Goal: Task Accomplishment & Management: Manage account settings

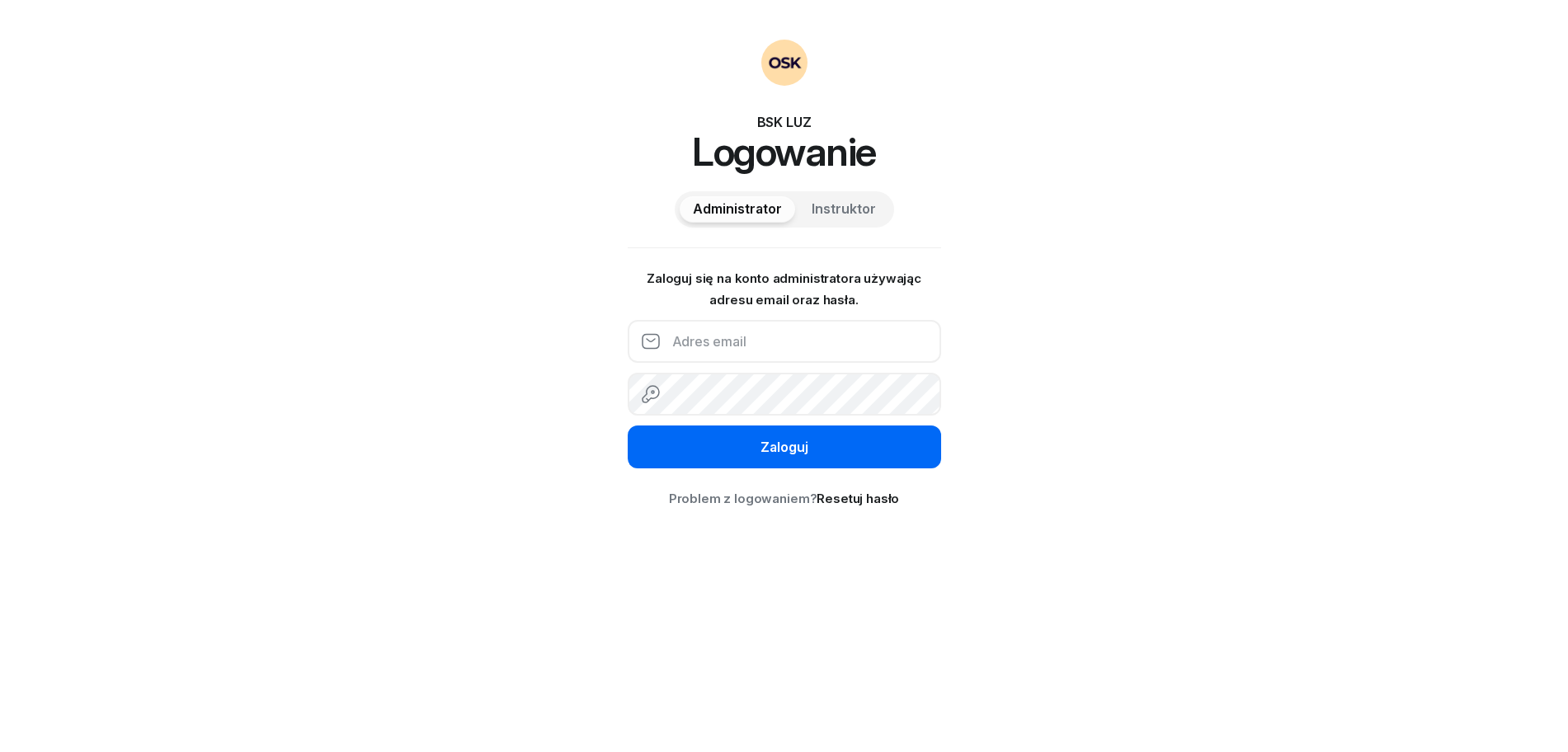
type input "[DOMAIN_NAME][EMAIL_ADDRESS][DOMAIN_NAME]"
click at [737, 443] on button "Zaloguj" at bounding box center [784, 447] width 313 height 43
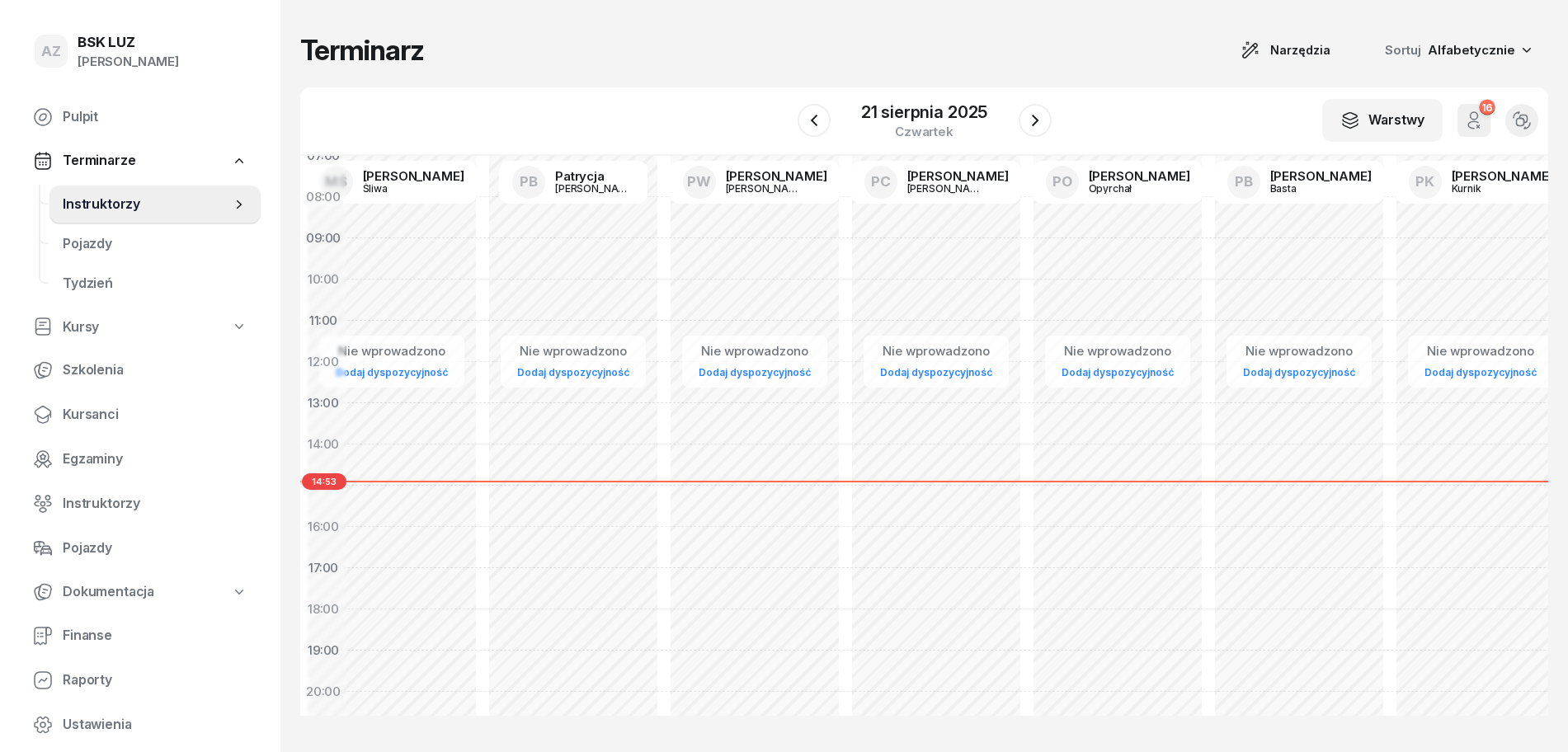
scroll to position [103, 4017]
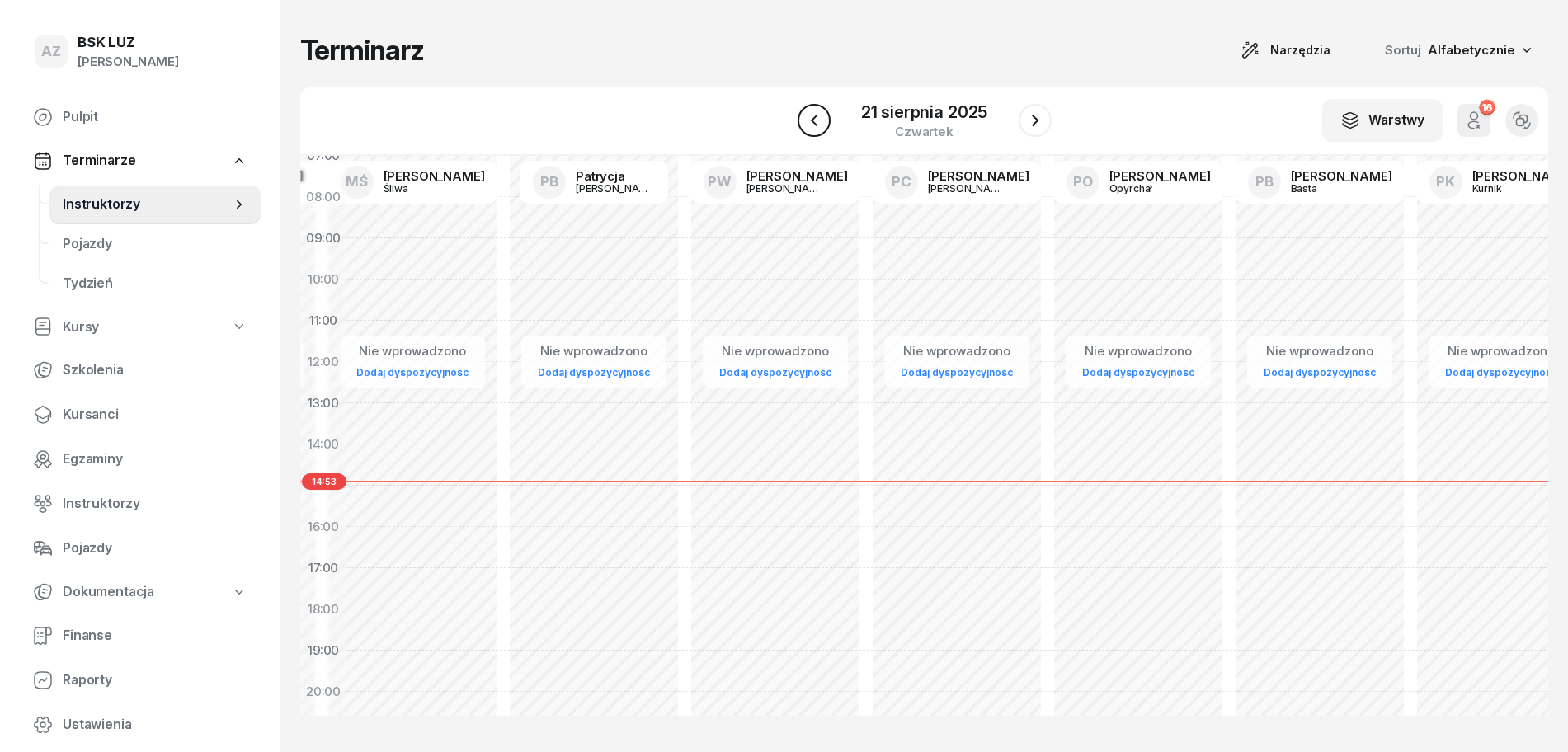
click at [813, 124] on icon "button" at bounding box center [814, 121] width 20 height 20
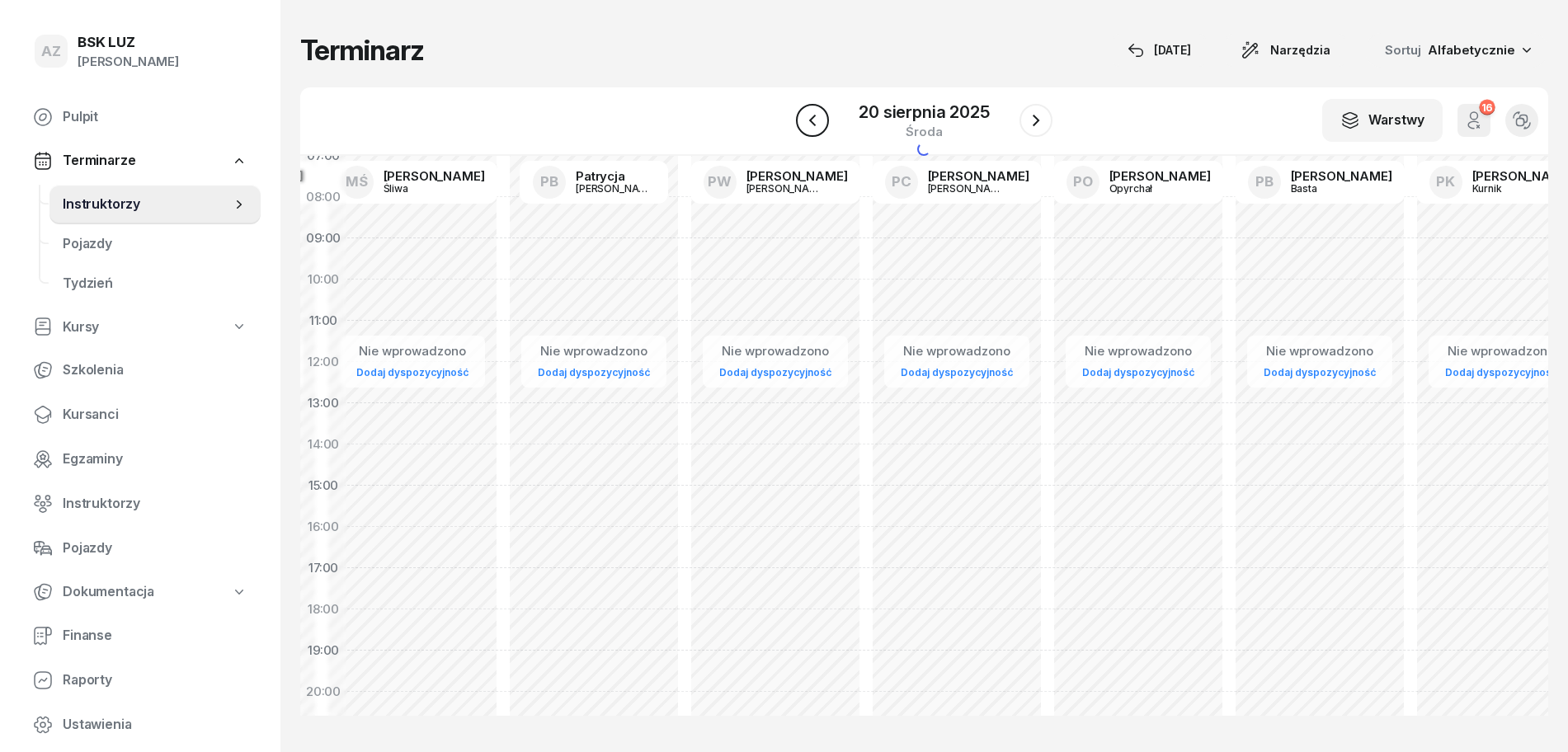
click at [813, 124] on icon "button" at bounding box center [811, 120] width 6 height 12
click at [813, 124] on icon "button" at bounding box center [814, 121] width 20 height 20
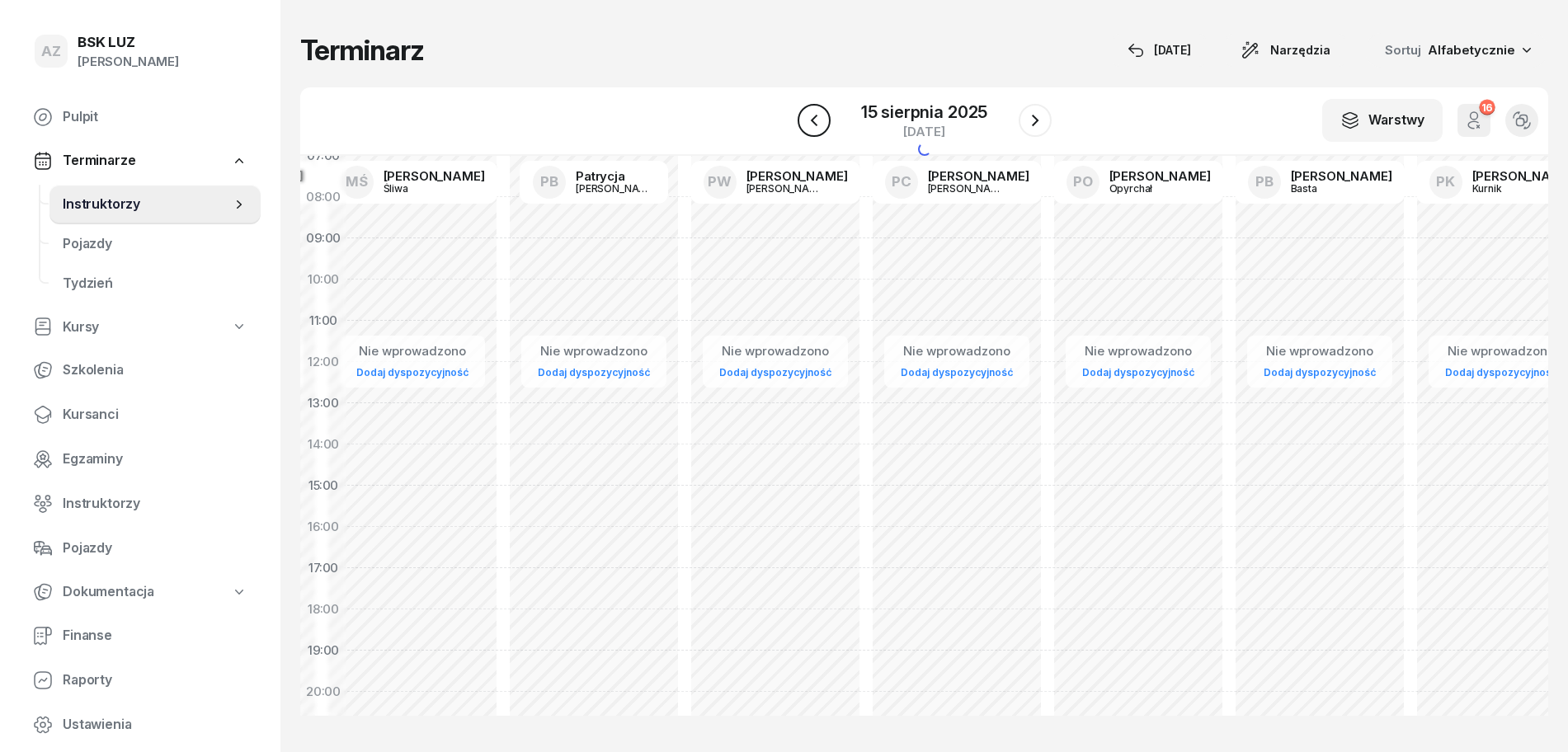
click at [813, 124] on icon "button" at bounding box center [814, 121] width 20 height 20
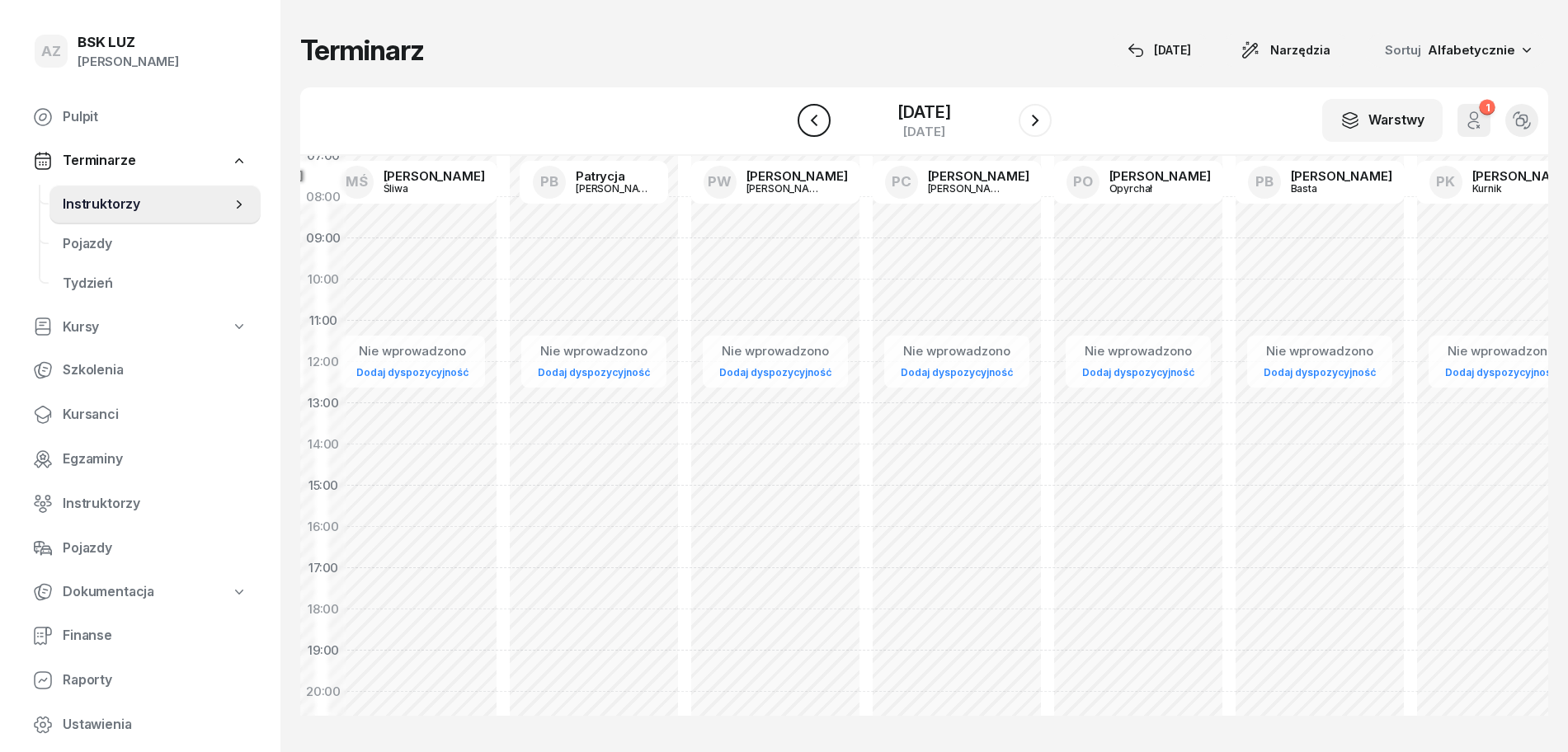
click at [813, 124] on icon "button" at bounding box center [814, 121] width 20 height 20
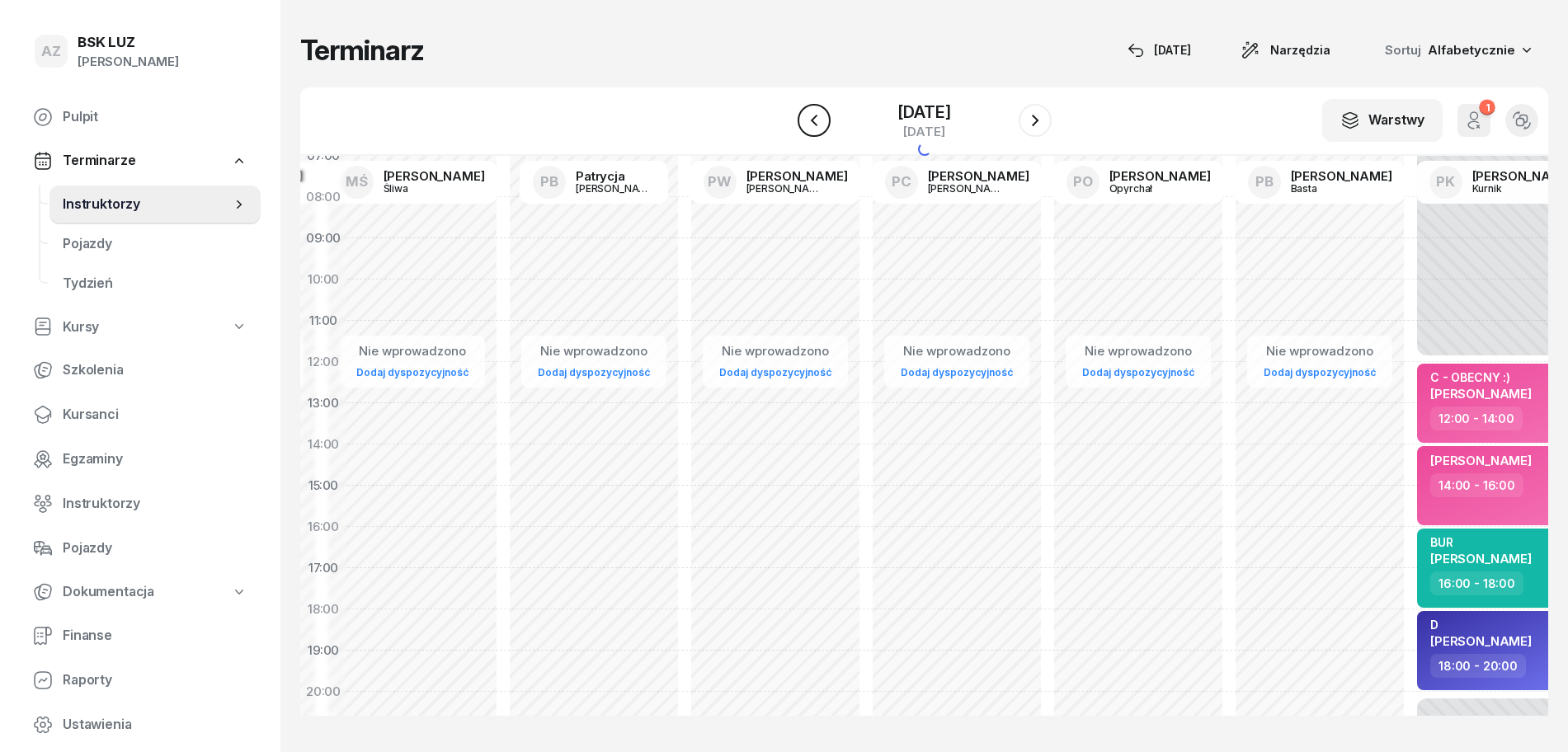
click at [813, 124] on icon "button" at bounding box center [814, 121] width 20 height 20
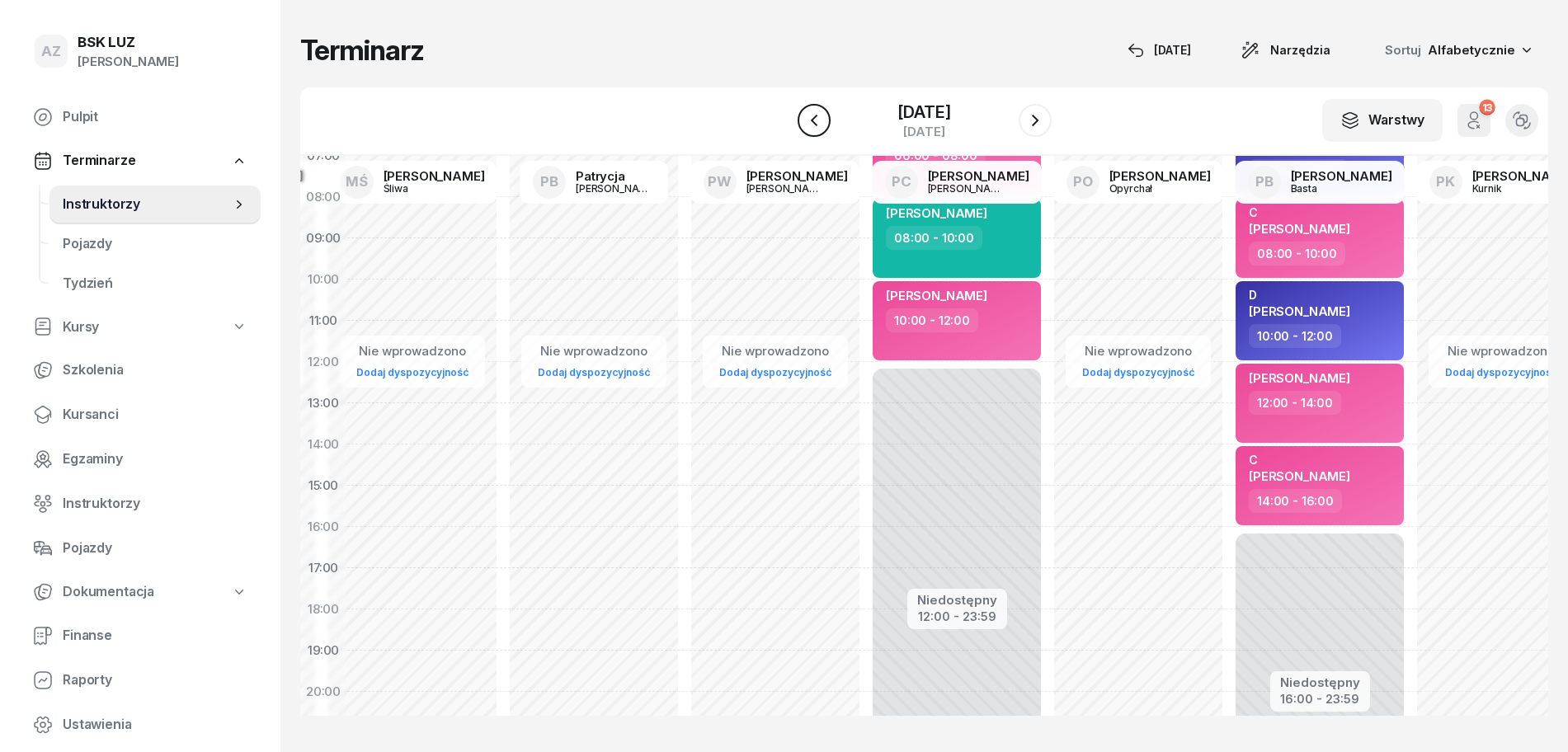
click at [813, 124] on icon "button" at bounding box center [814, 121] width 20 height 20
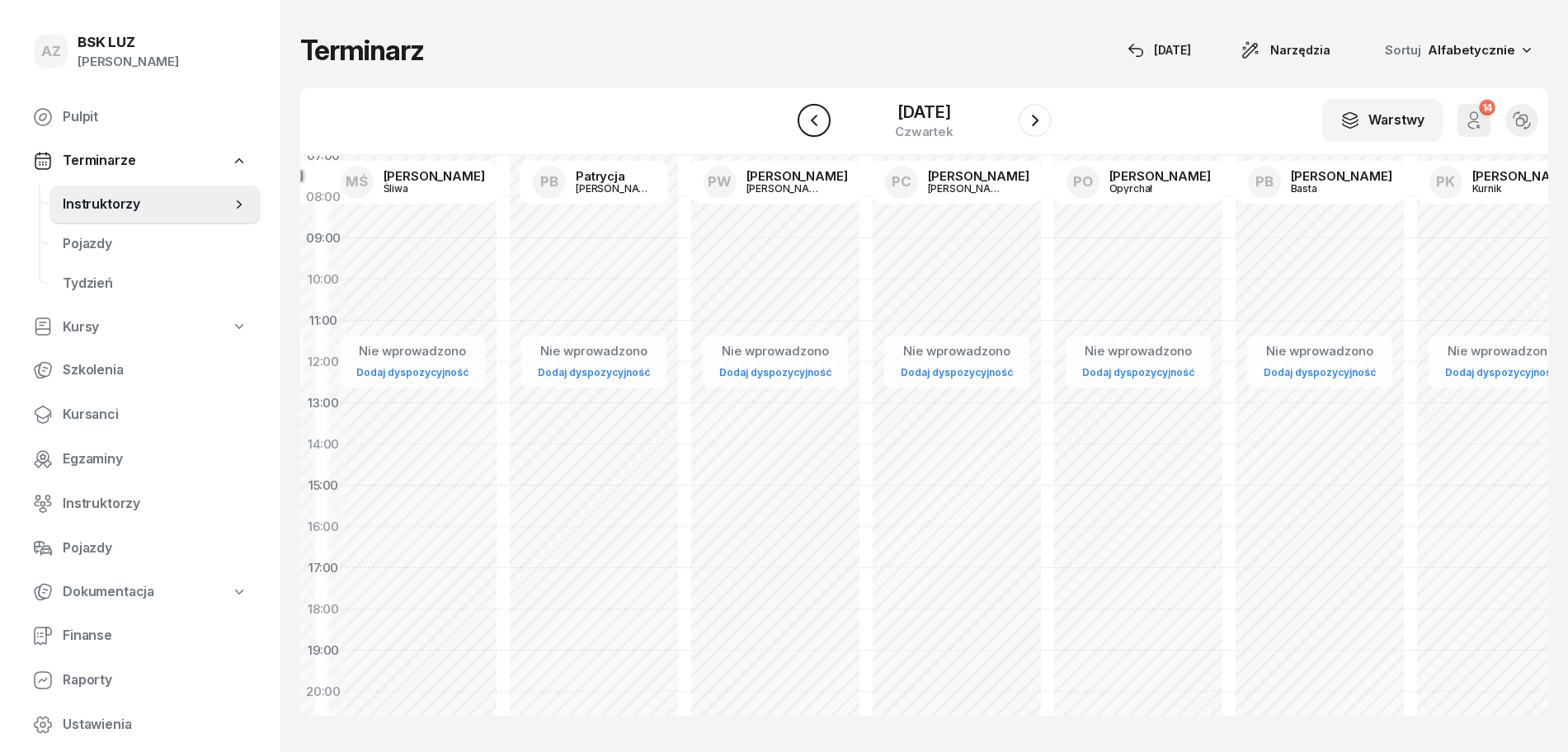
click at [813, 124] on icon "button" at bounding box center [814, 121] width 20 height 20
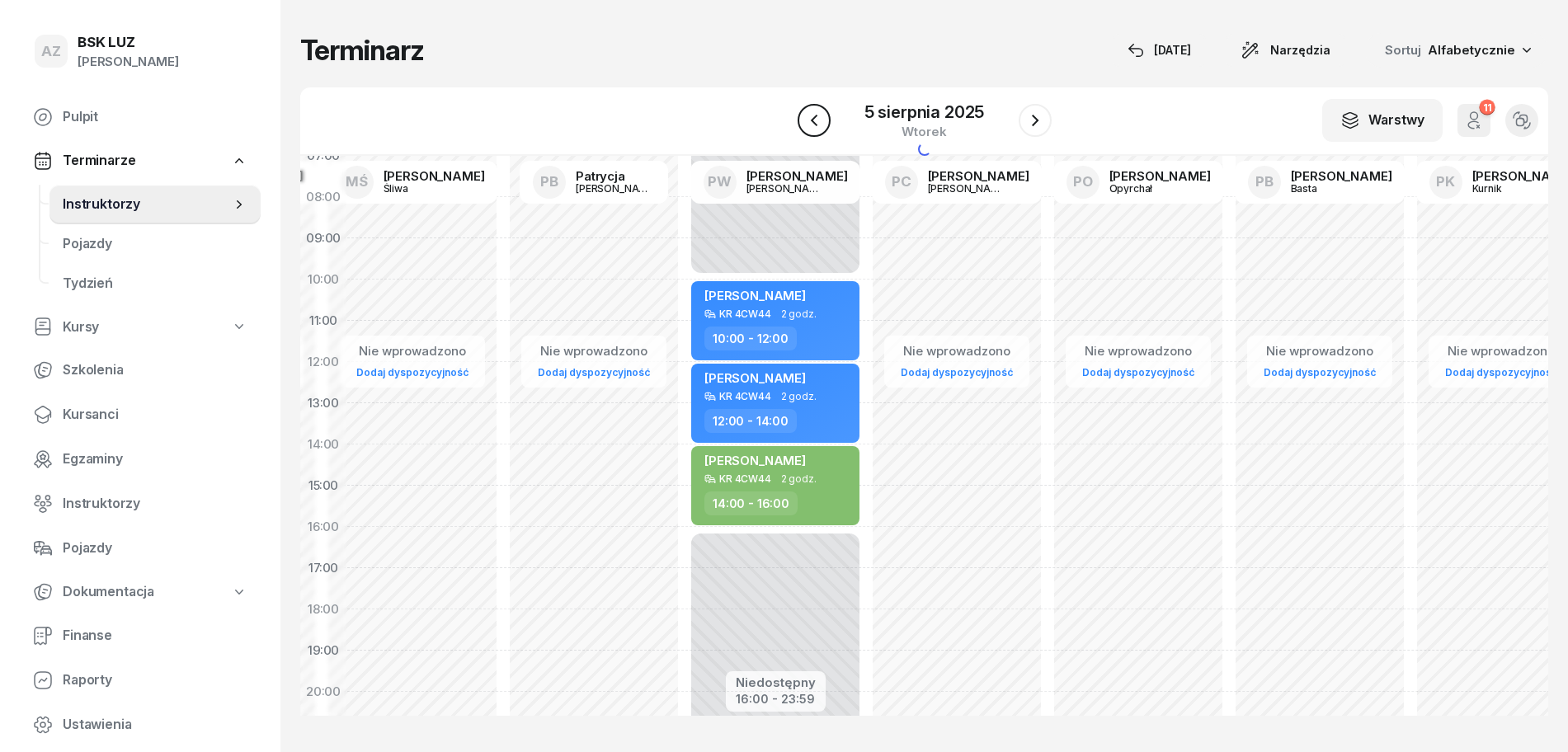
click at [813, 124] on icon "button" at bounding box center [814, 121] width 20 height 20
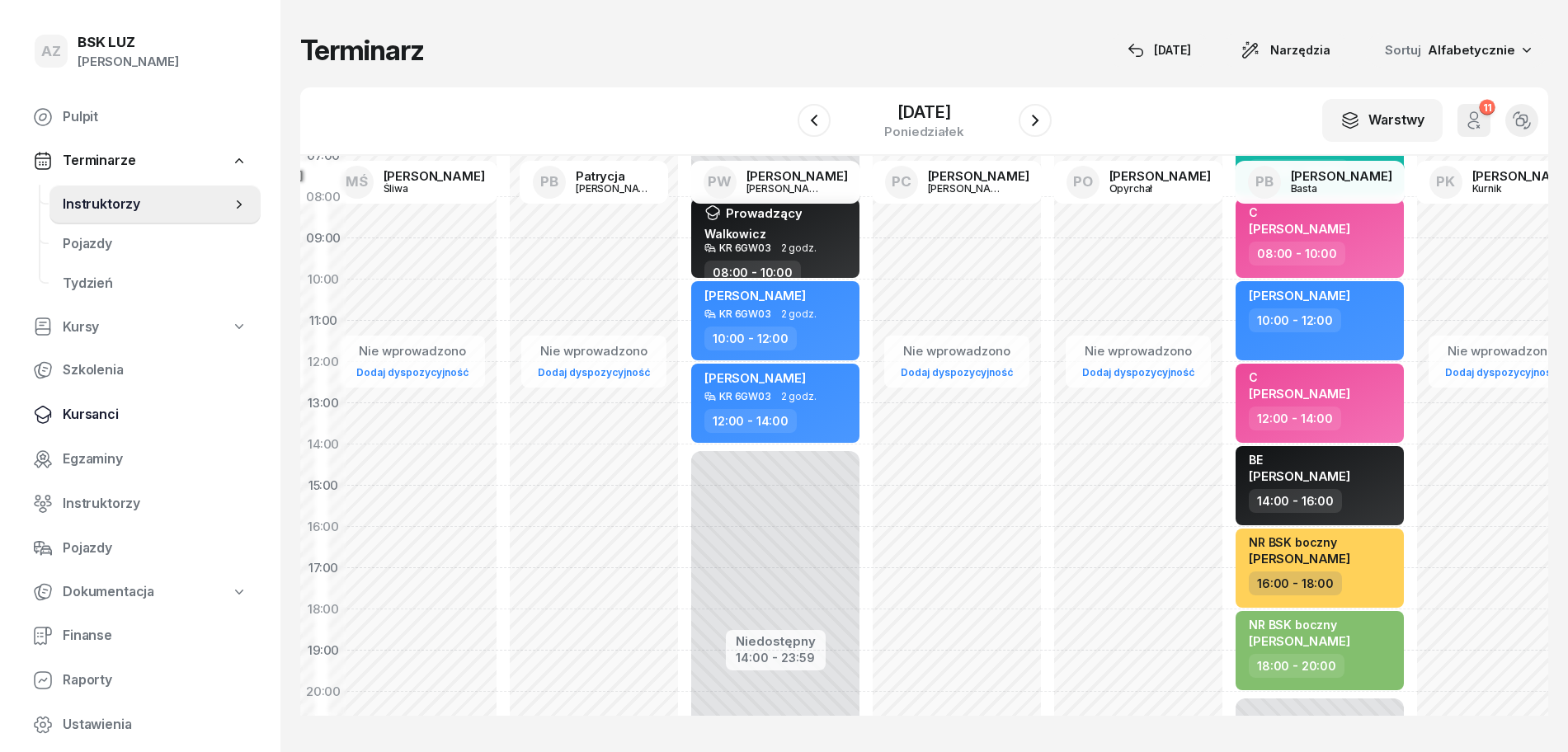
click at [114, 405] on span "Kursanci" at bounding box center [155, 415] width 184 height 21
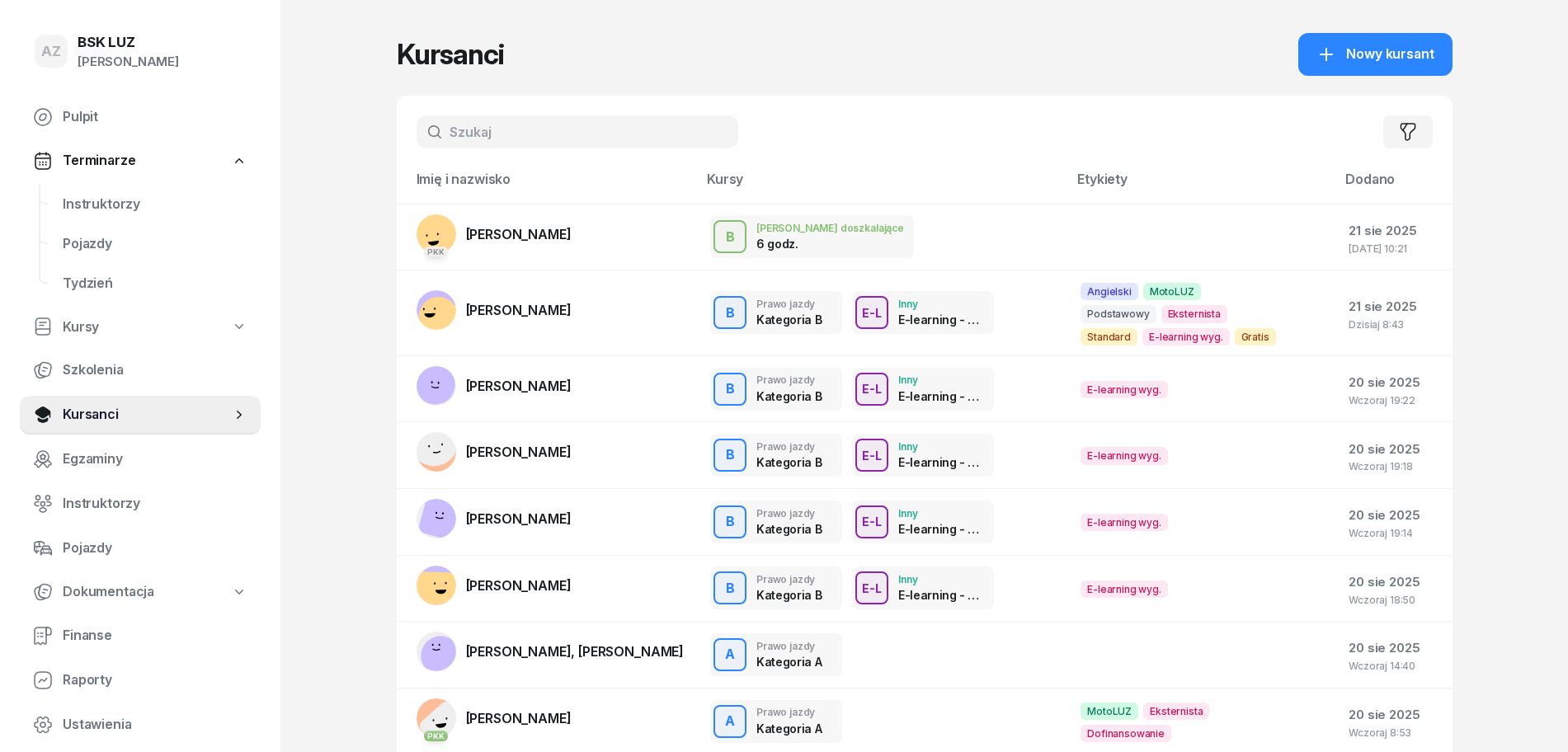
click at [536, 130] on input "text" at bounding box center [577, 131] width 322 height 33
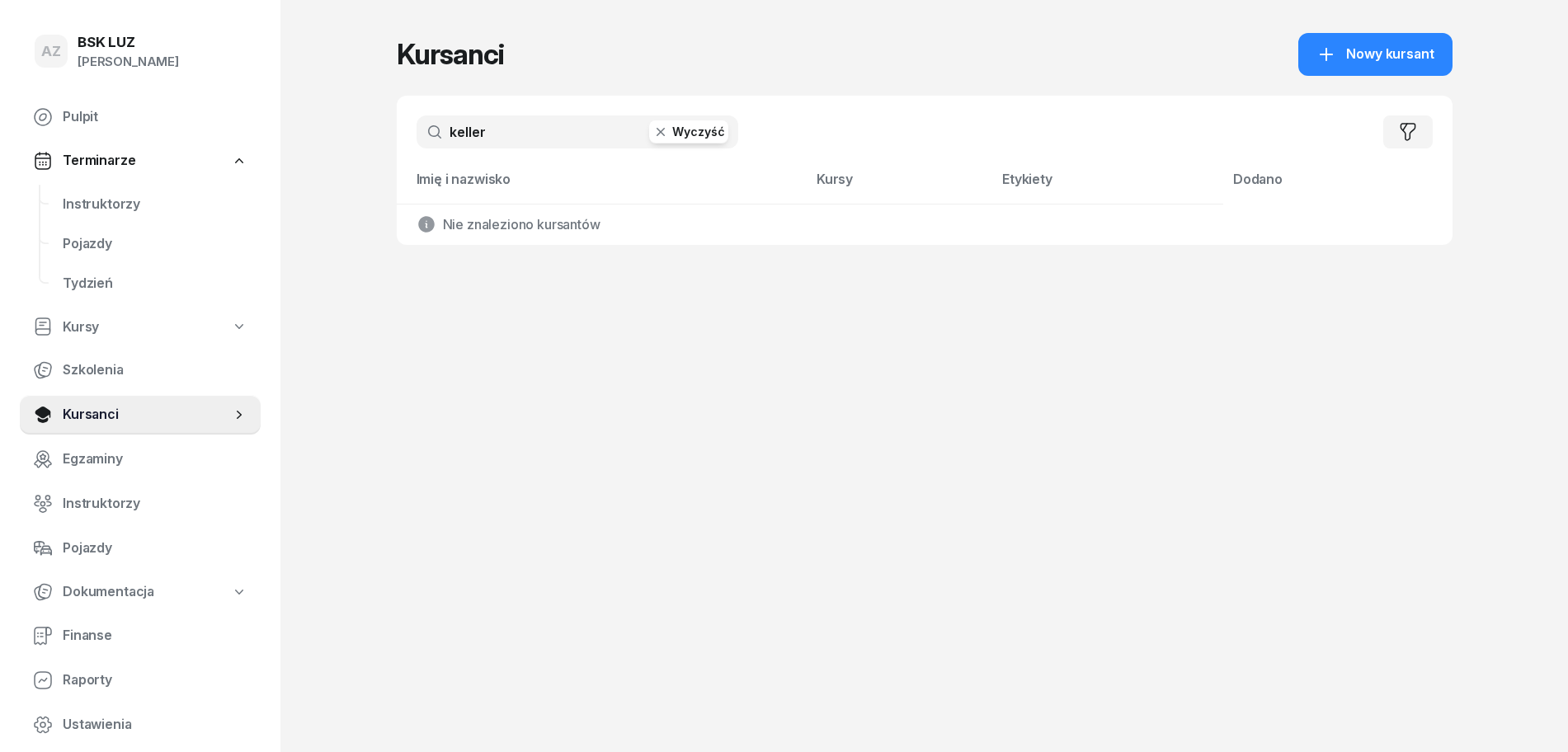
click at [464, 135] on input "keller" at bounding box center [577, 131] width 322 height 33
type input "killer"
click at [708, 121] on button "Wyczyść" at bounding box center [688, 132] width 79 height 23
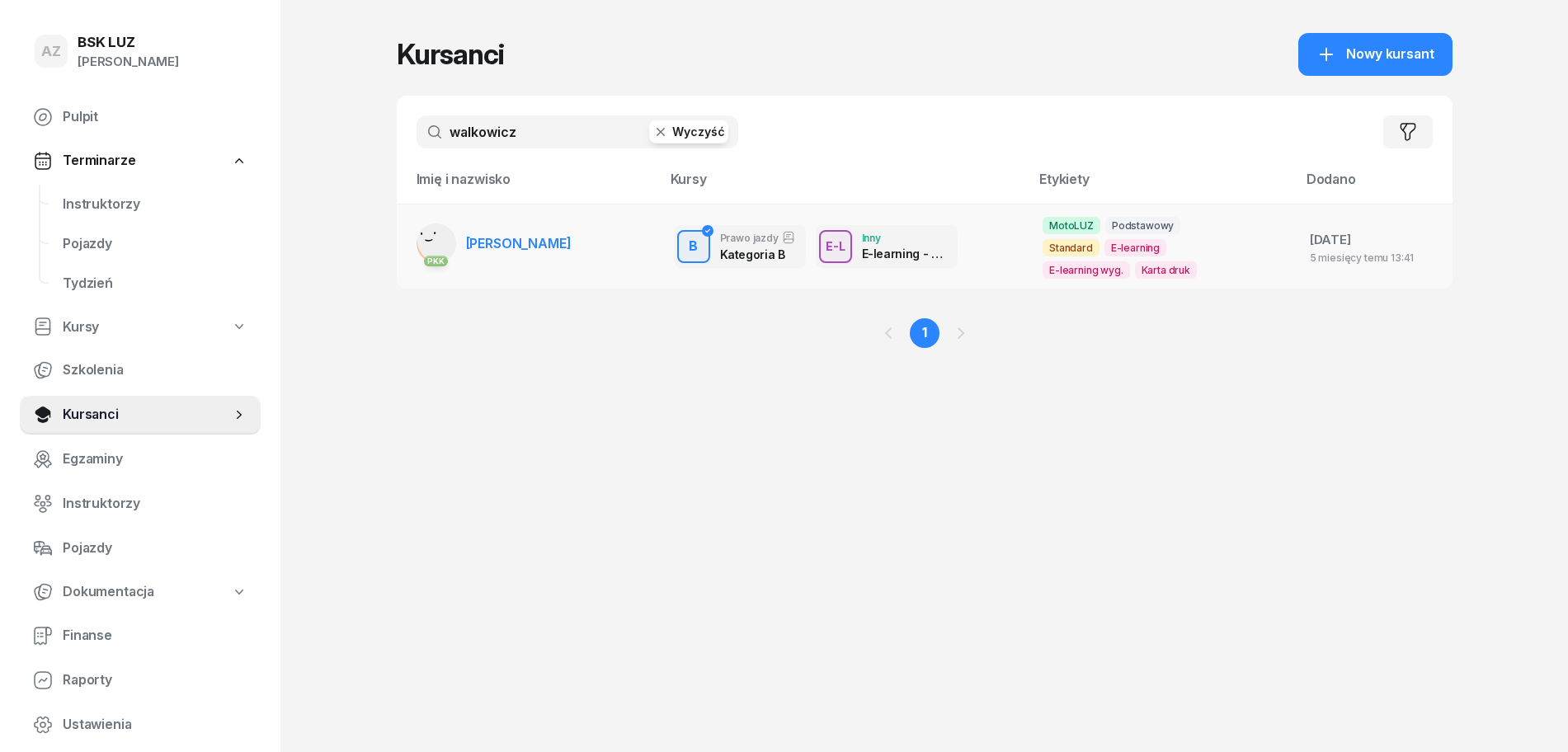
type input "walkowicz"
click at [572, 245] on span "[PERSON_NAME]" at bounding box center [518, 243] width 106 height 17
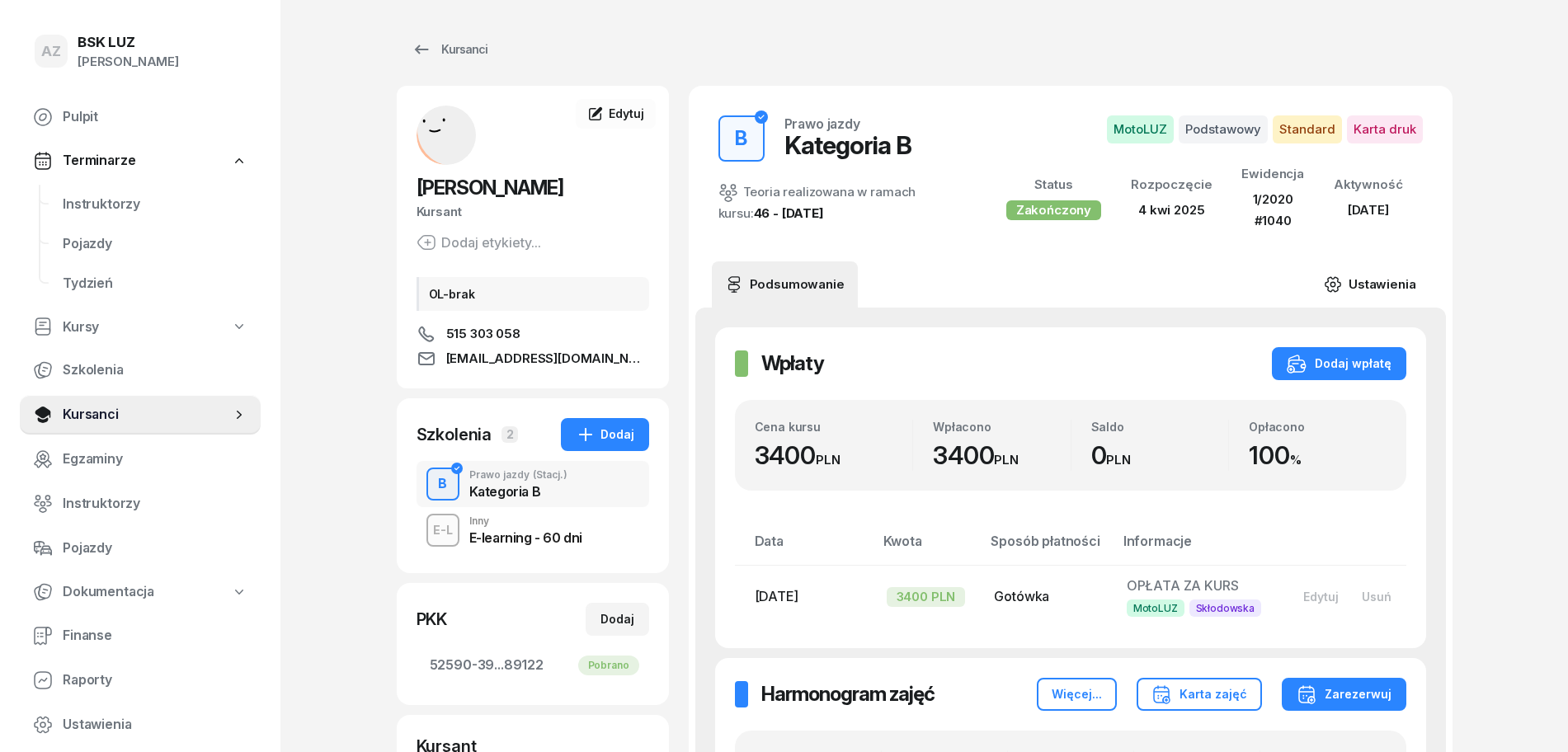
click at [1385, 280] on link "Ustawienia" at bounding box center [1369, 285] width 118 height 46
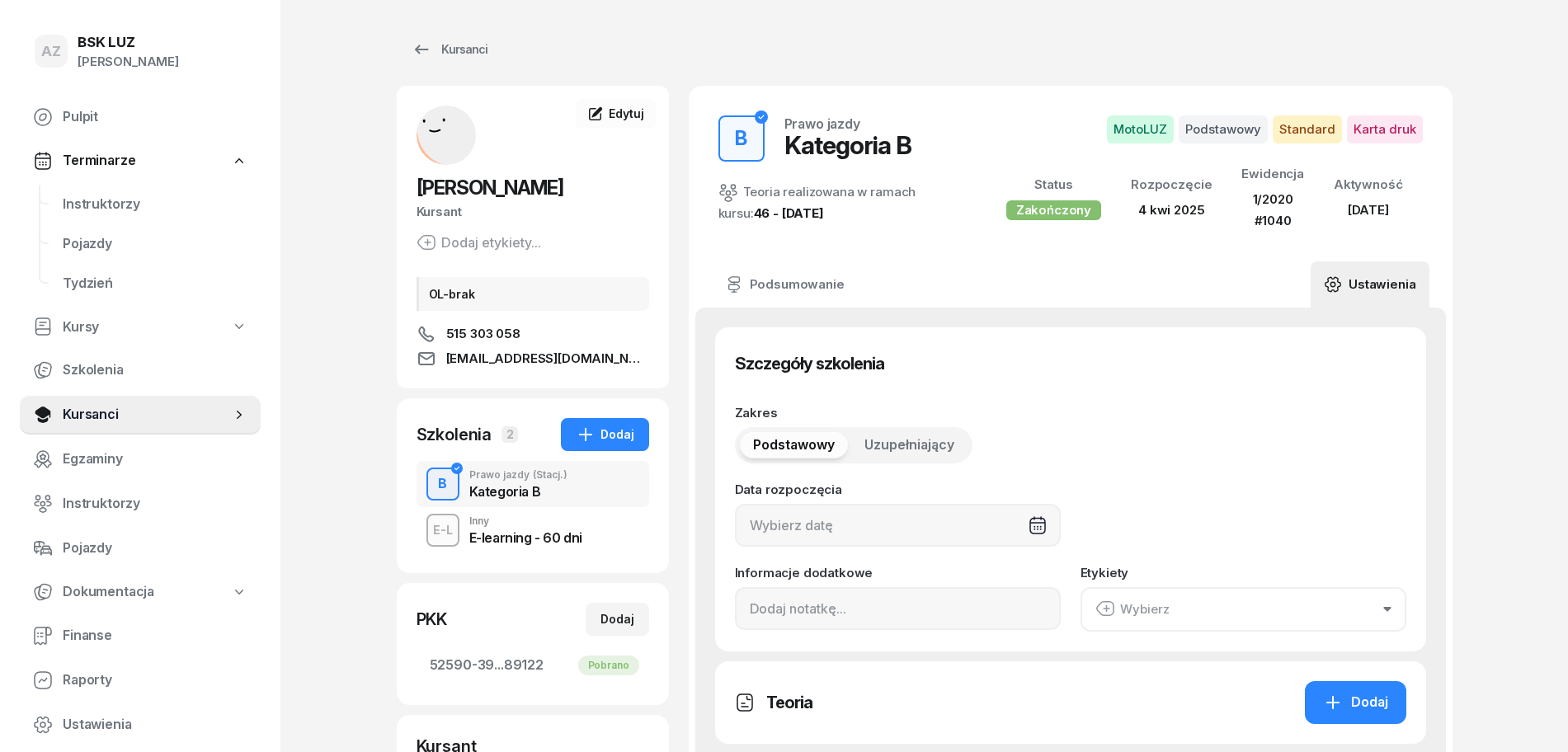
type input "[DATE]"
type input "52590"
type input "39268"
type input "17173"
type input "89122"
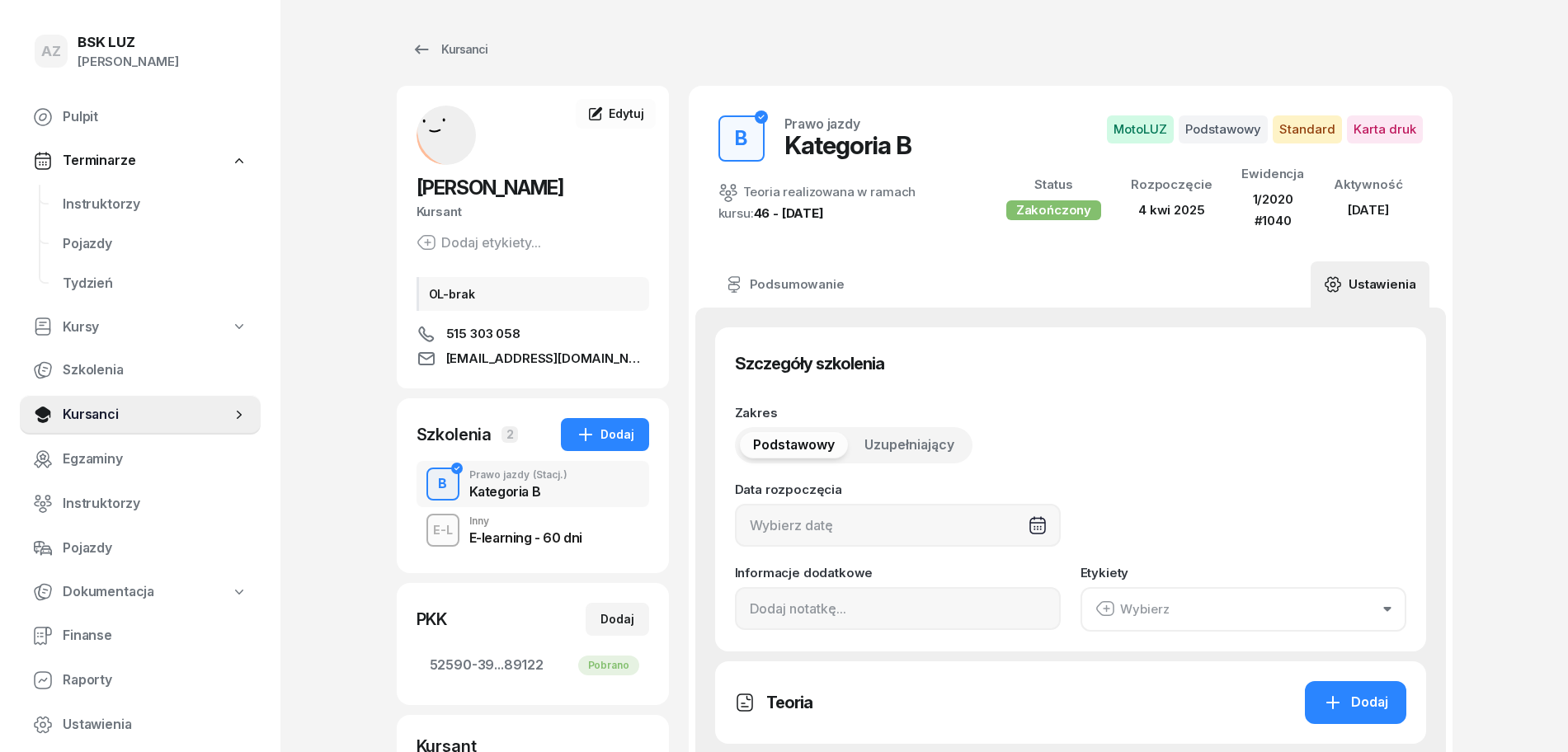
type input "1/2020"
type input "1040"
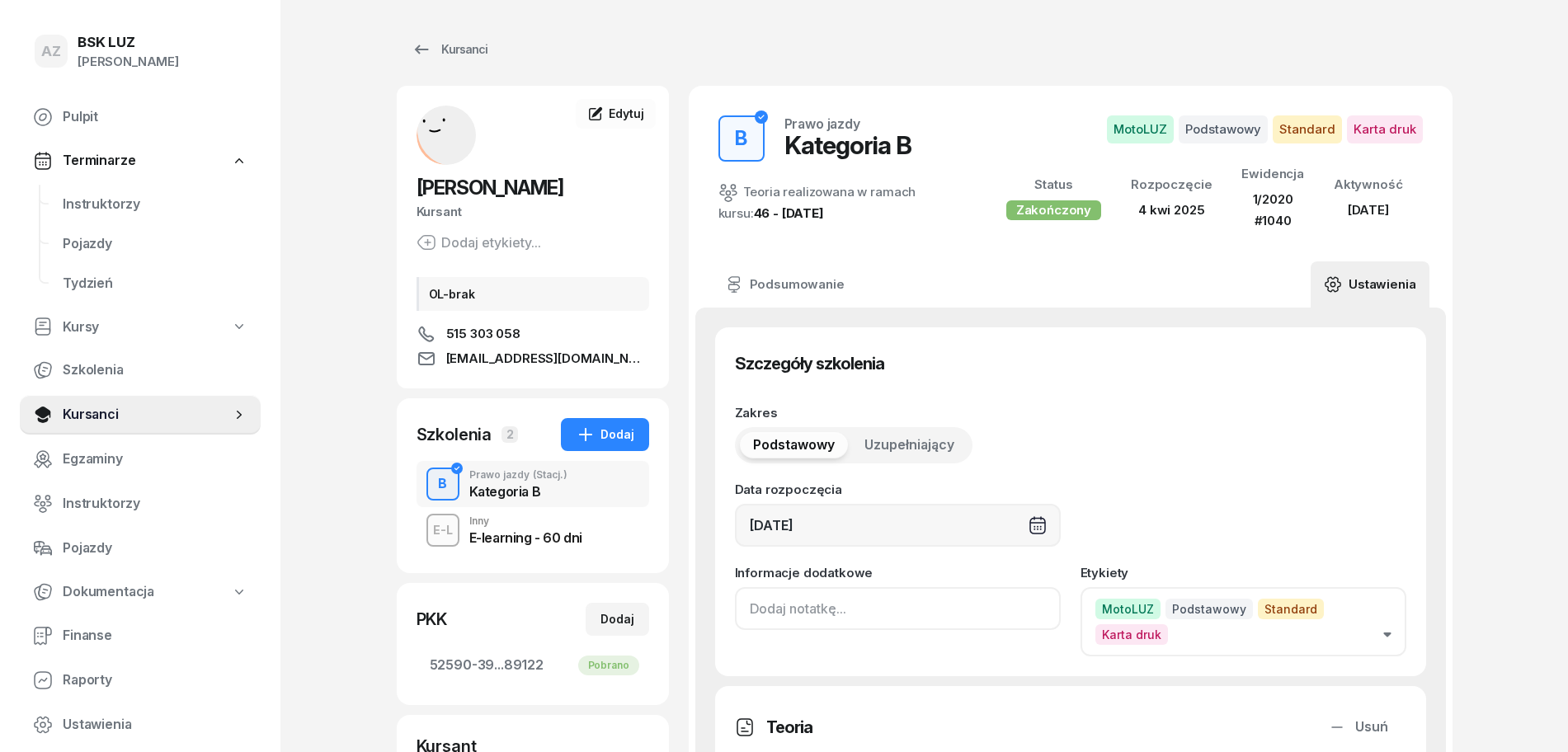
click at [749, 617] on input at bounding box center [898, 608] width 325 height 43
type input "z"
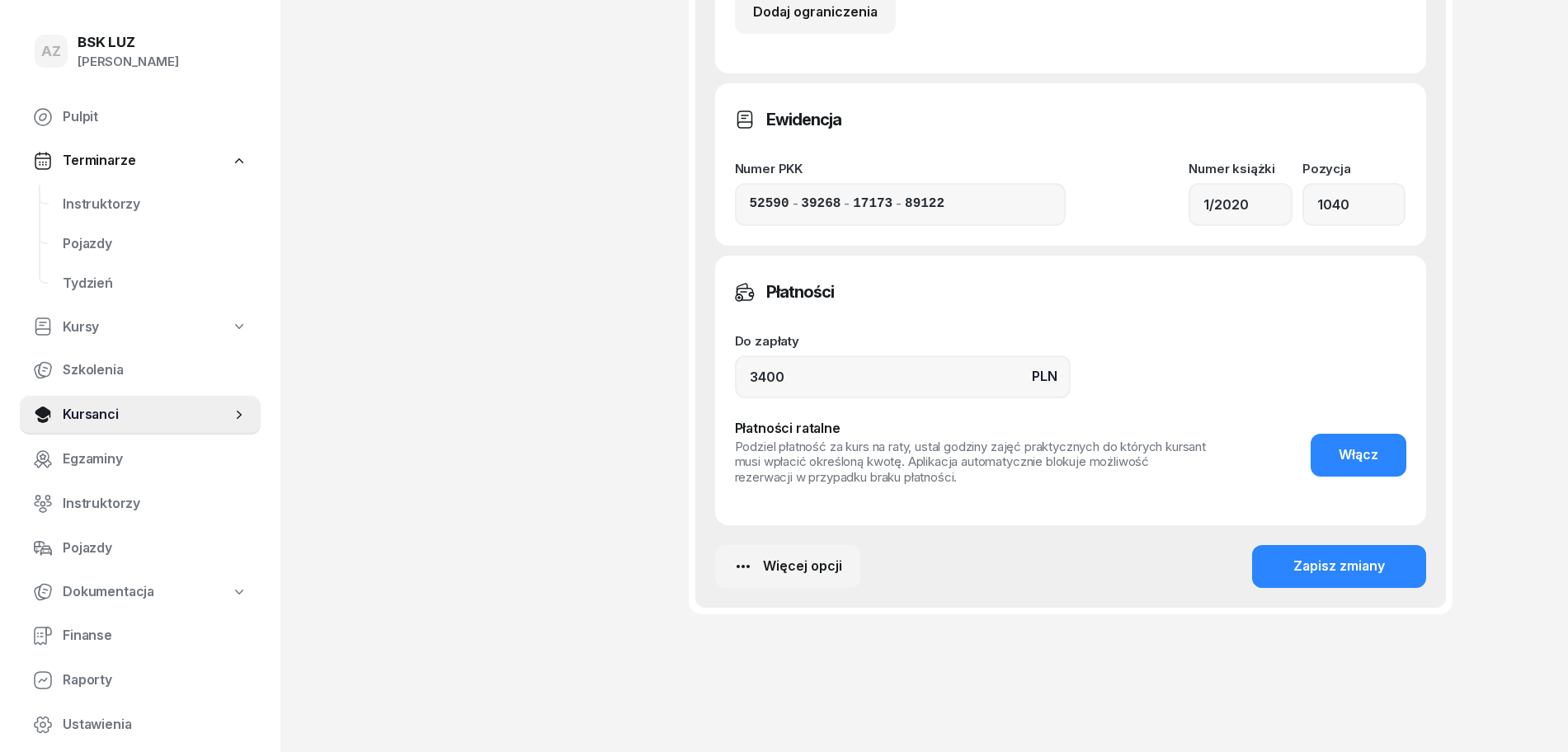
scroll to position [1218, 0]
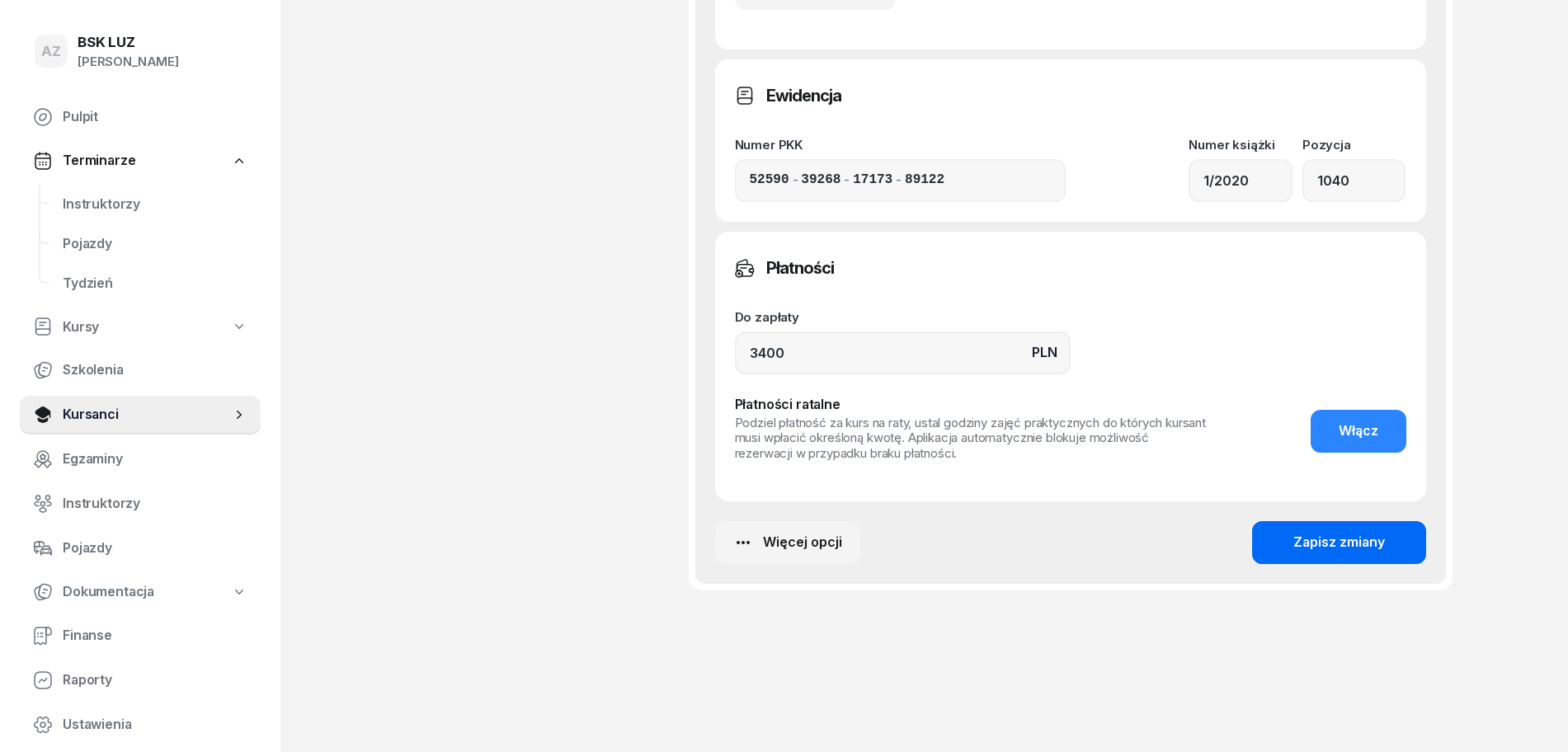
type input "ZAŚW. NR 172/2025"
click at [1355, 542] on div "Zapisz zmiany" at bounding box center [1338, 543] width 91 height 21
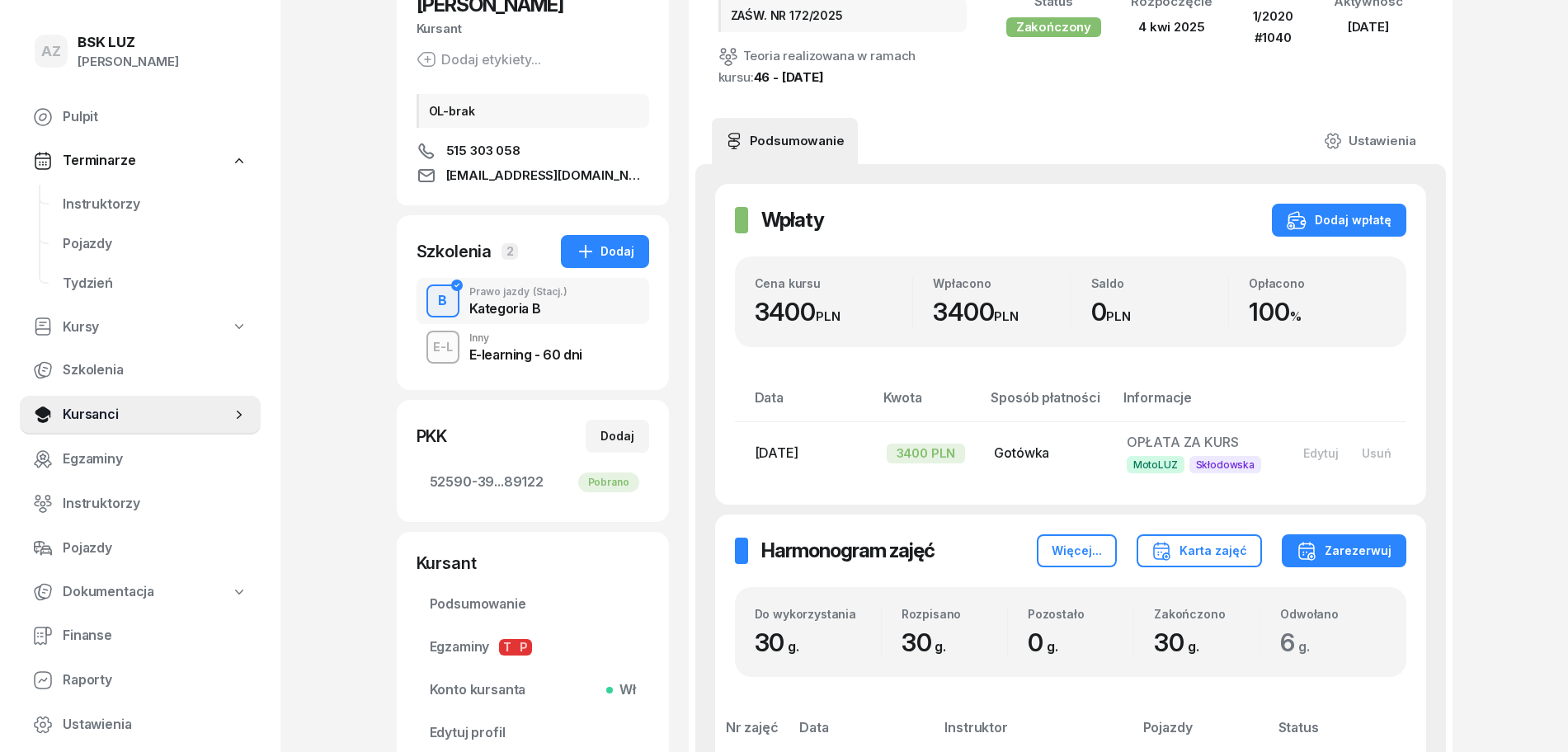
scroll to position [0, 0]
